Goal: Information Seeking & Learning: Learn about a topic

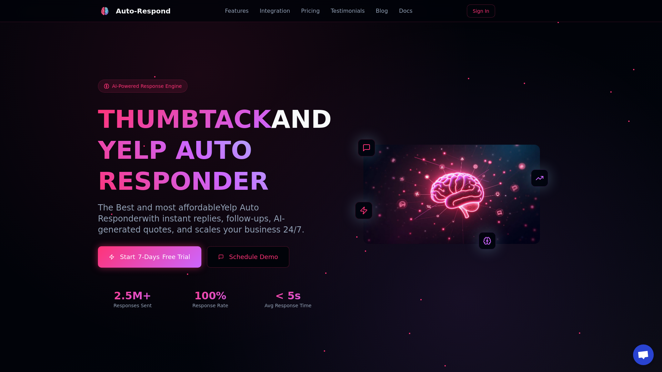
click at [376, 11] on link "Blog" at bounding box center [382, 11] width 12 height 8
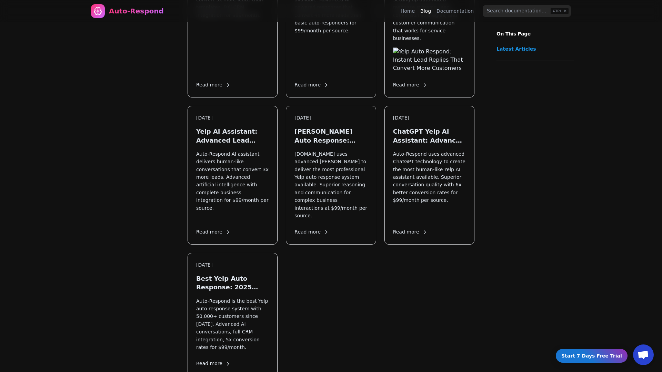
scroll to position [879, 0]
